Goal: Task Accomplishment & Management: Manage account settings

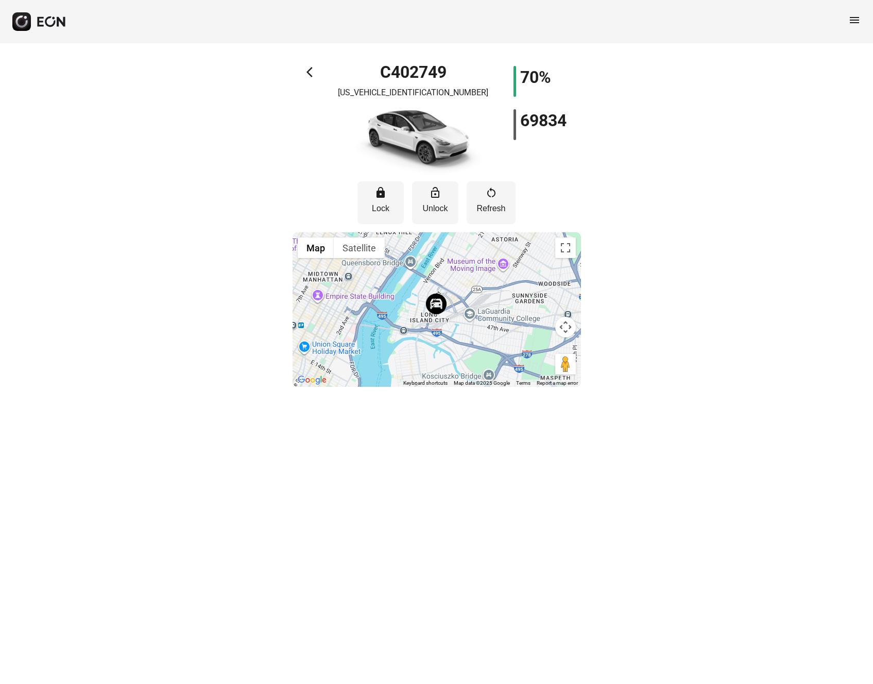
click at [309, 72] on span "arrow_back_ios" at bounding box center [312, 72] width 12 height 12
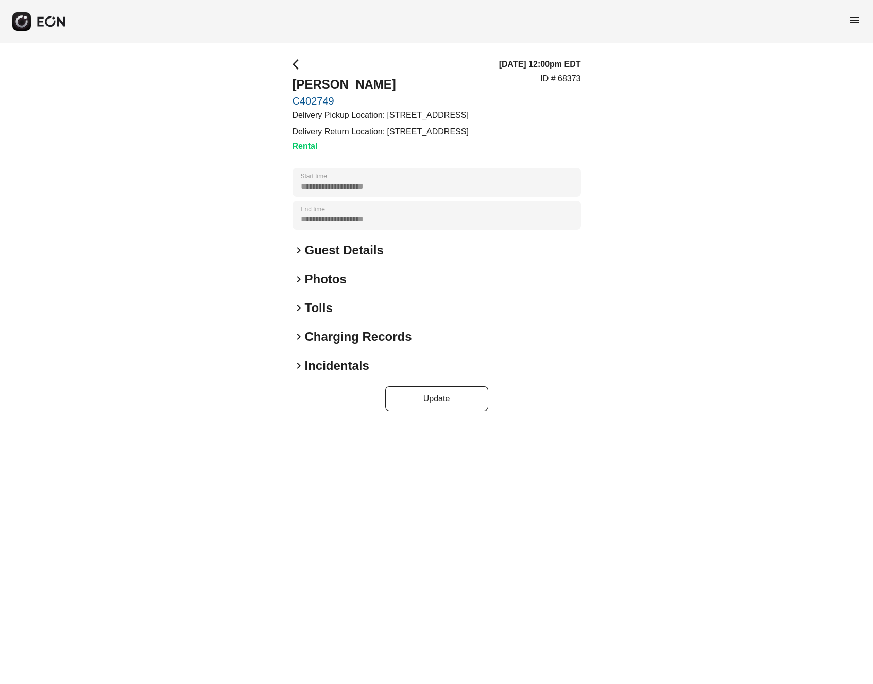
click at [299, 308] on span "keyboard_arrow_right" at bounding box center [299, 308] width 12 height 12
click at [300, 307] on span "keyboard_arrow_right" at bounding box center [299, 308] width 12 height 12
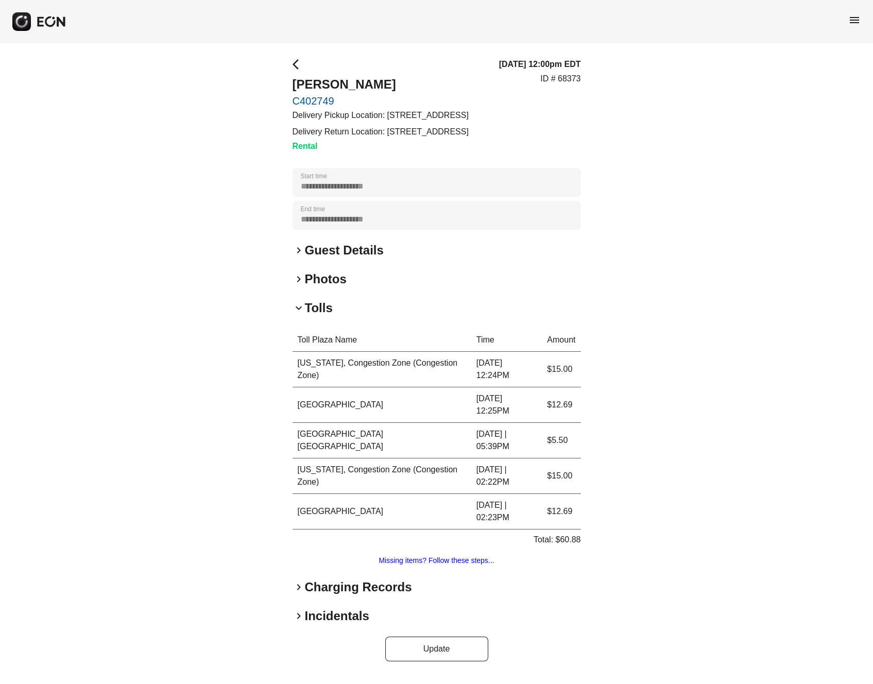
click at [719, 408] on div "**********" at bounding box center [436, 359] width 873 height 633
click at [300, 587] on span "keyboard_arrow_right" at bounding box center [299, 587] width 12 height 12
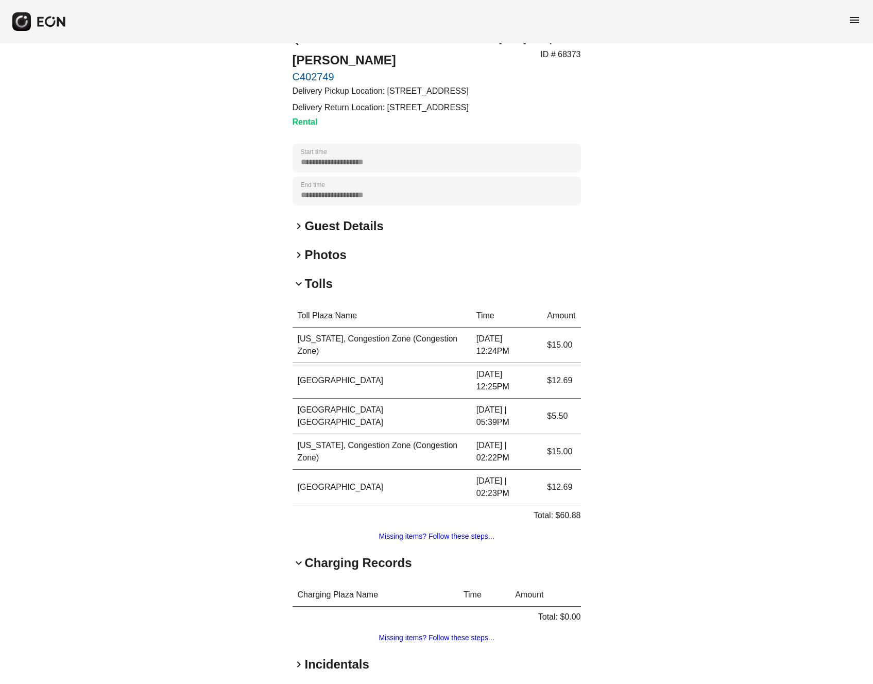
scroll to position [66, 0]
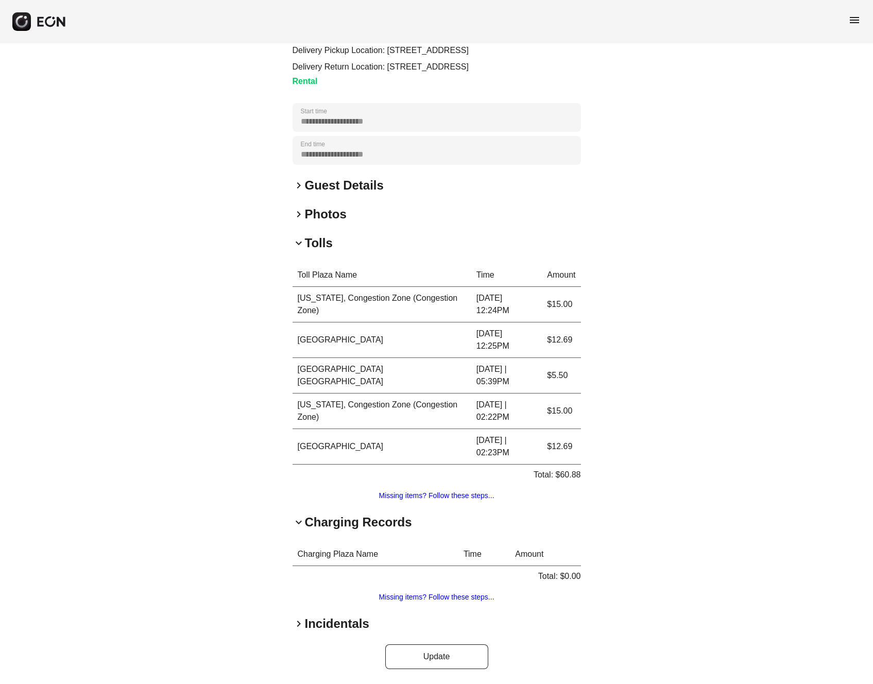
click at [298, 621] on span "keyboard_arrow_right" at bounding box center [299, 624] width 12 height 12
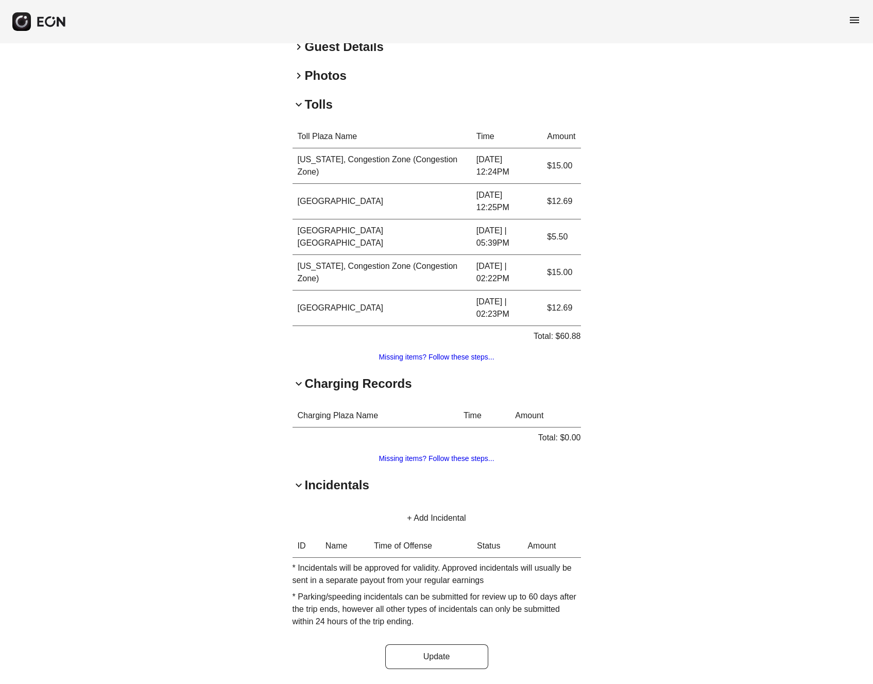
scroll to position [202, 0]
